Goal: Task Accomplishment & Management: Use online tool/utility

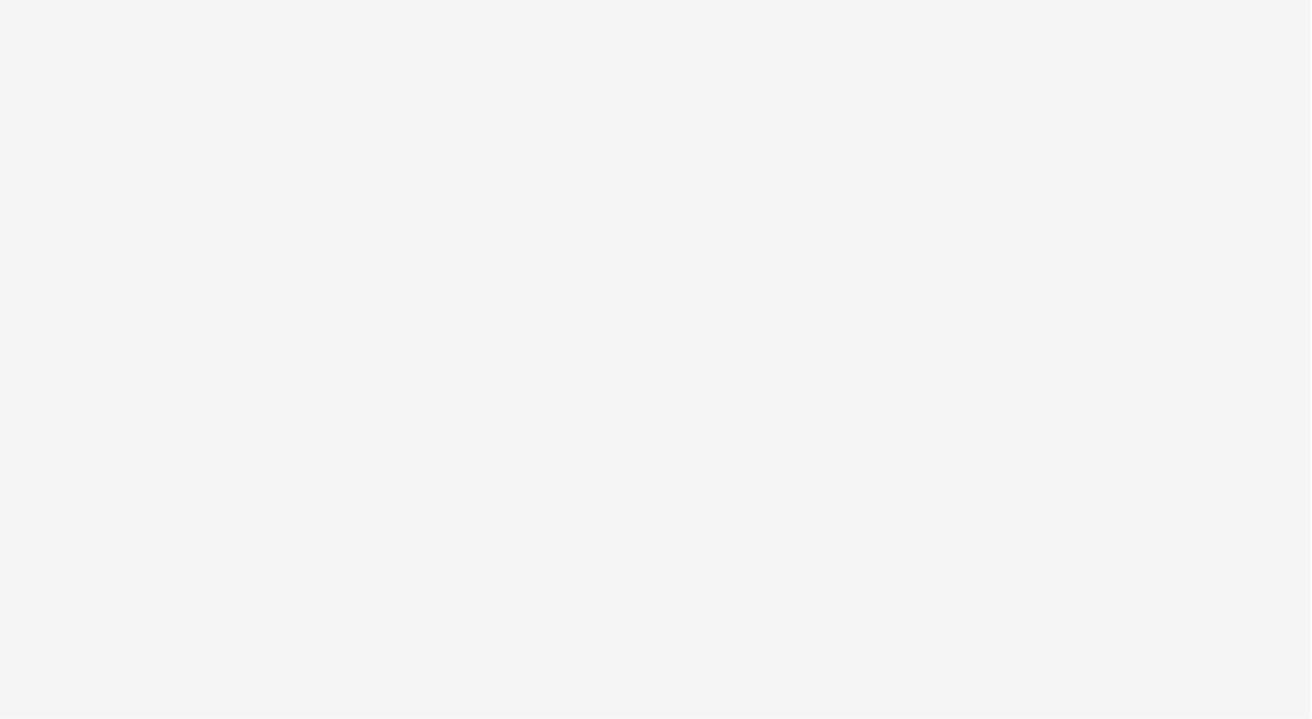
select select "ea06b517-4720-4a42-ac0a-740ca62f4ef0"
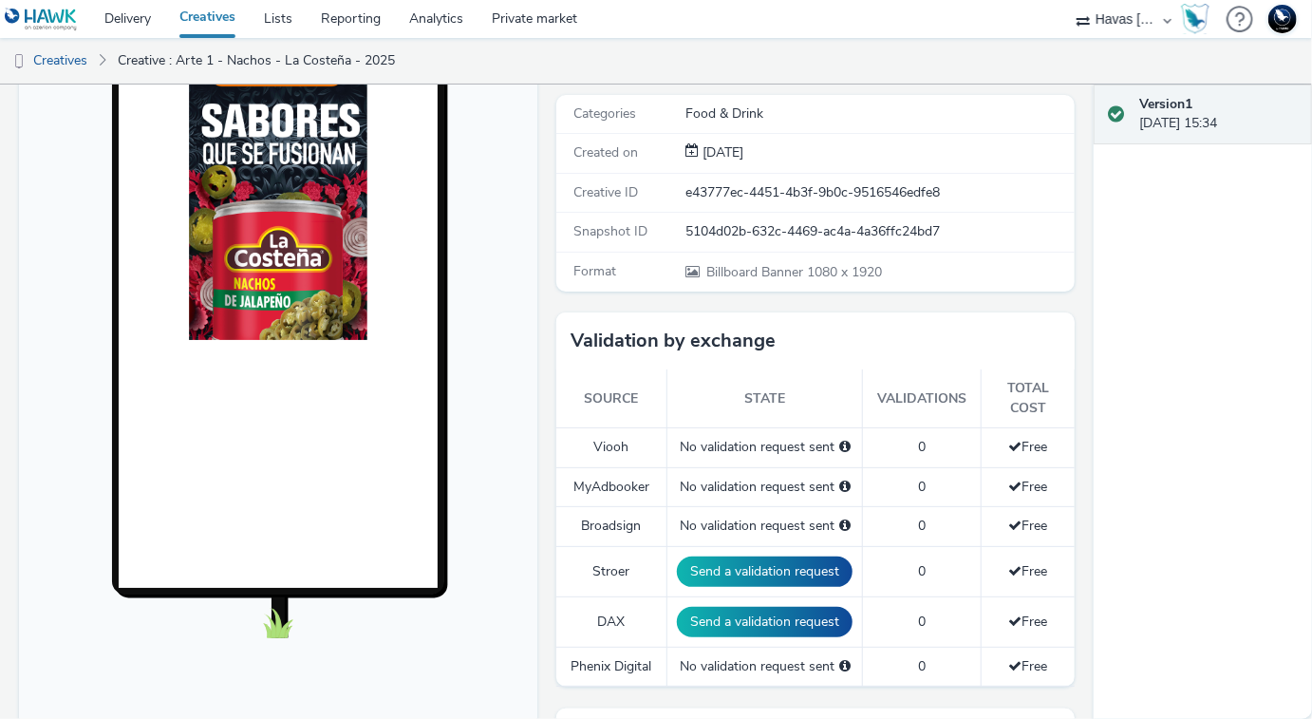
scroll to position [267, 0]
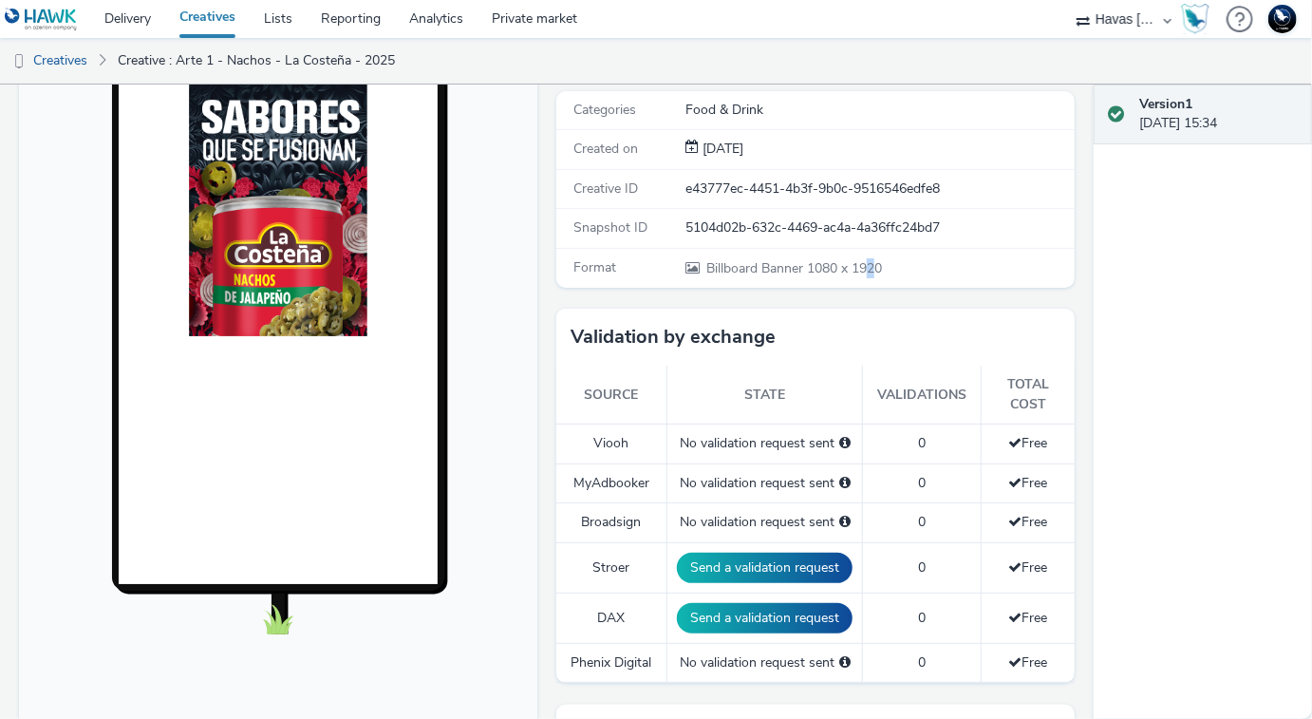
drag, startPoint x: 882, startPoint y: 272, endPoint x: 856, endPoint y: 269, distance: 25.8
click at [867, 269] on span "Billboard Banner 1080 x 1920" at bounding box center [793, 268] width 178 height 18
drag, startPoint x: 720, startPoint y: 268, endPoint x: 826, endPoint y: 266, distance: 106.3
click at [827, 267] on span "Billboard Banner 1080 x 1920" at bounding box center [793, 268] width 178 height 18
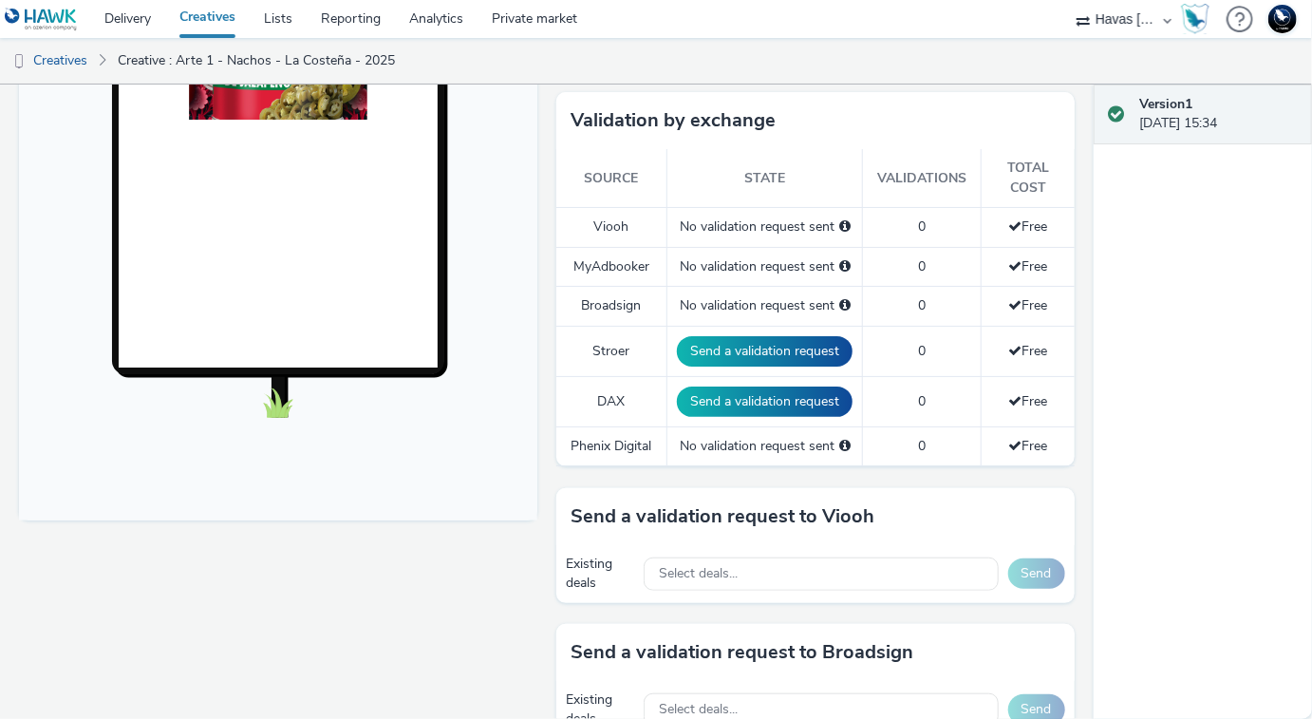
scroll to position [0, 0]
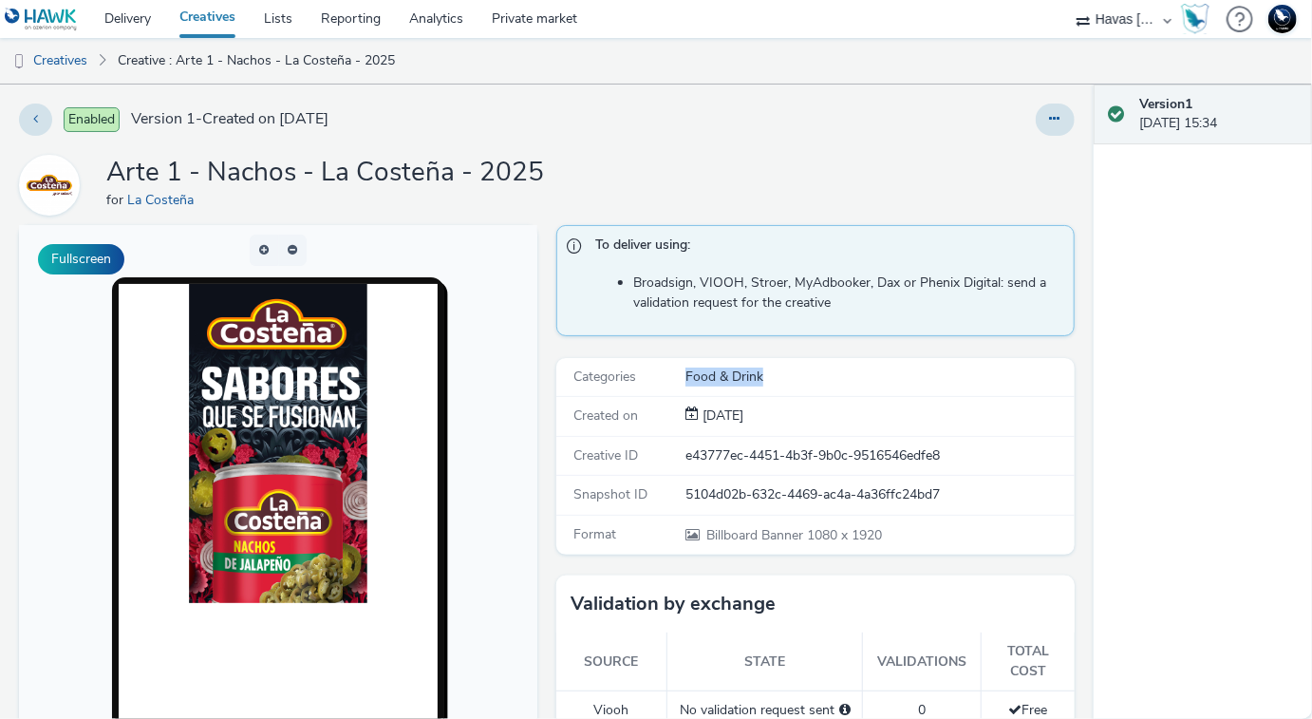
drag, startPoint x: 677, startPoint y: 372, endPoint x: 766, endPoint y: 378, distance: 89.4
click at [766, 378] on div "Categories Food & Drink" at bounding box center [815, 377] width 518 height 39
click at [787, 372] on div "Food & Drink" at bounding box center [878, 376] width 387 height 19
click at [1059, 121] on icon at bounding box center [1055, 118] width 10 height 13
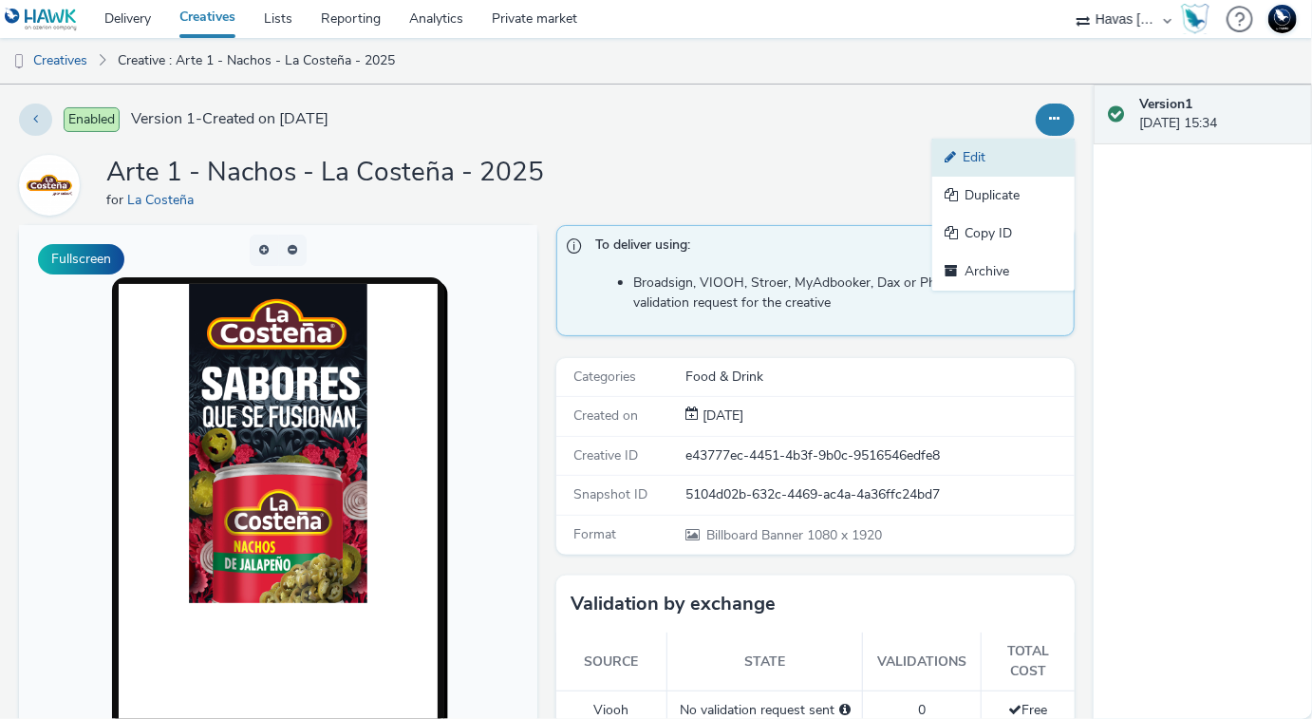
click at [1013, 157] on link "Edit" at bounding box center [1003, 158] width 142 height 38
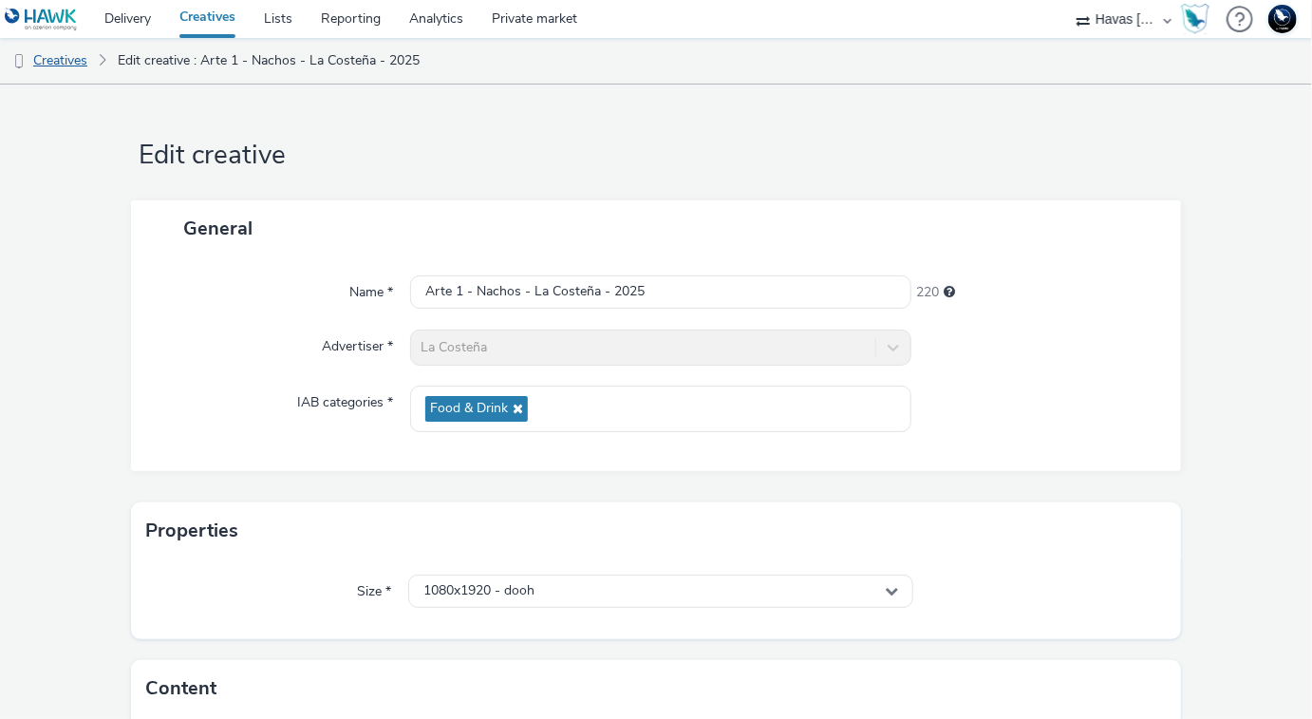
click at [66, 64] on link "Creatives" at bounding box center [48, 61] width 97 height 46
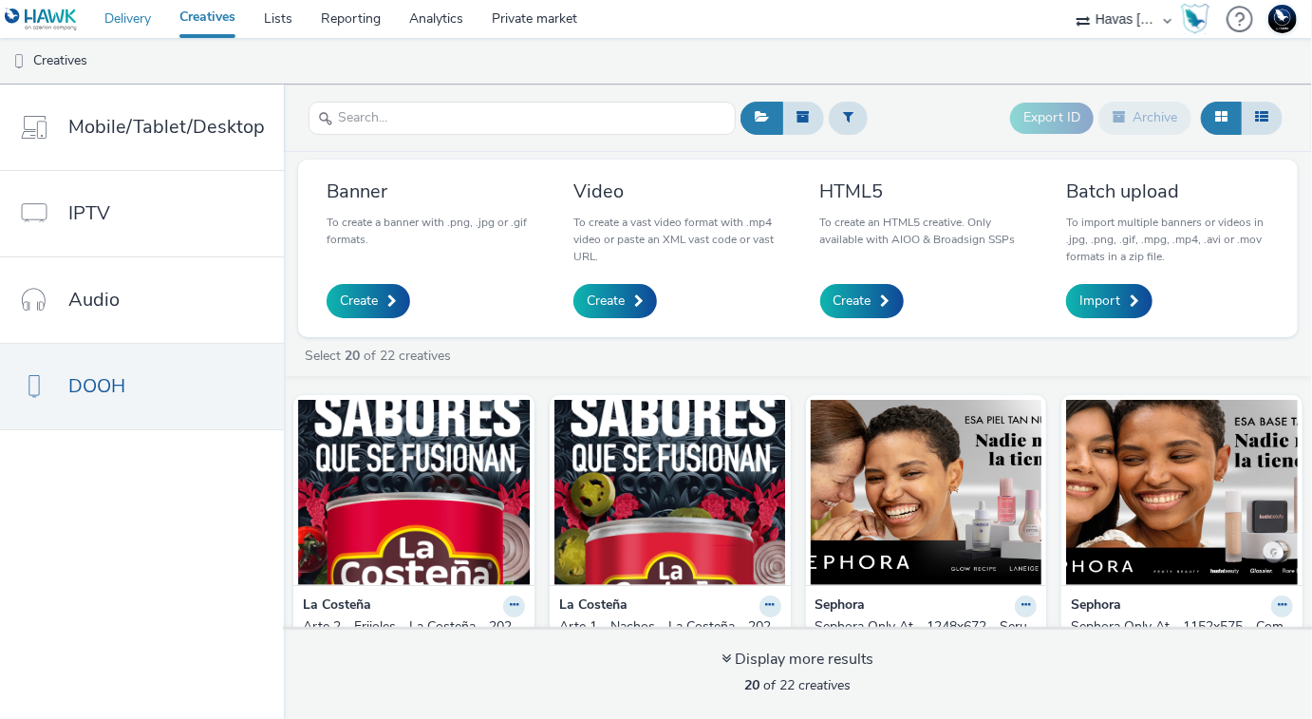
click at [142, 18] on link "Delivery" at bounding box center [127, 19] width 75 height 38
